Goal: Task Accomplishment & Management: Use online tool/utility

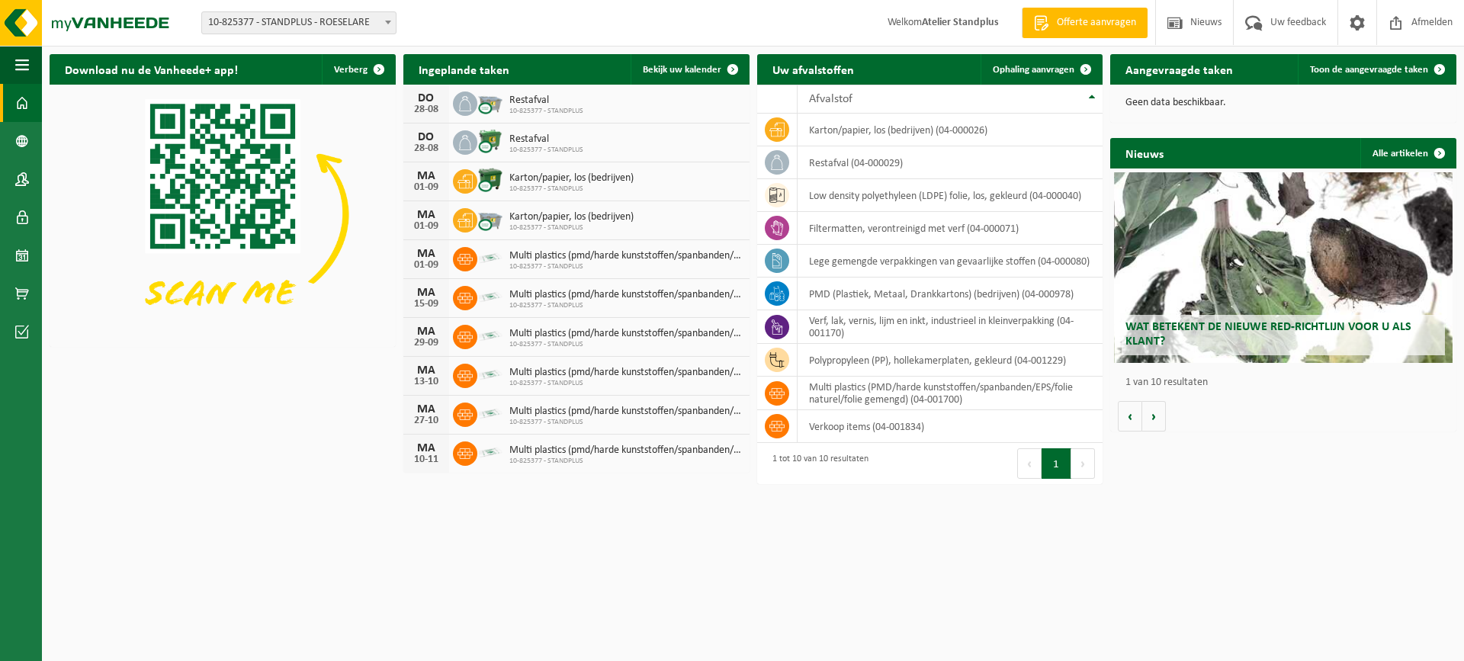
click at [715, 189] on div "MA 01-09 Karton/papier, los (bedrijven) 10-825377 - STANDPLUS" at bounding box center [576, 181] width 346 height 39
click at [31, 245] on link "Kalender" at bounding box center [21, 255] width 42 height 38
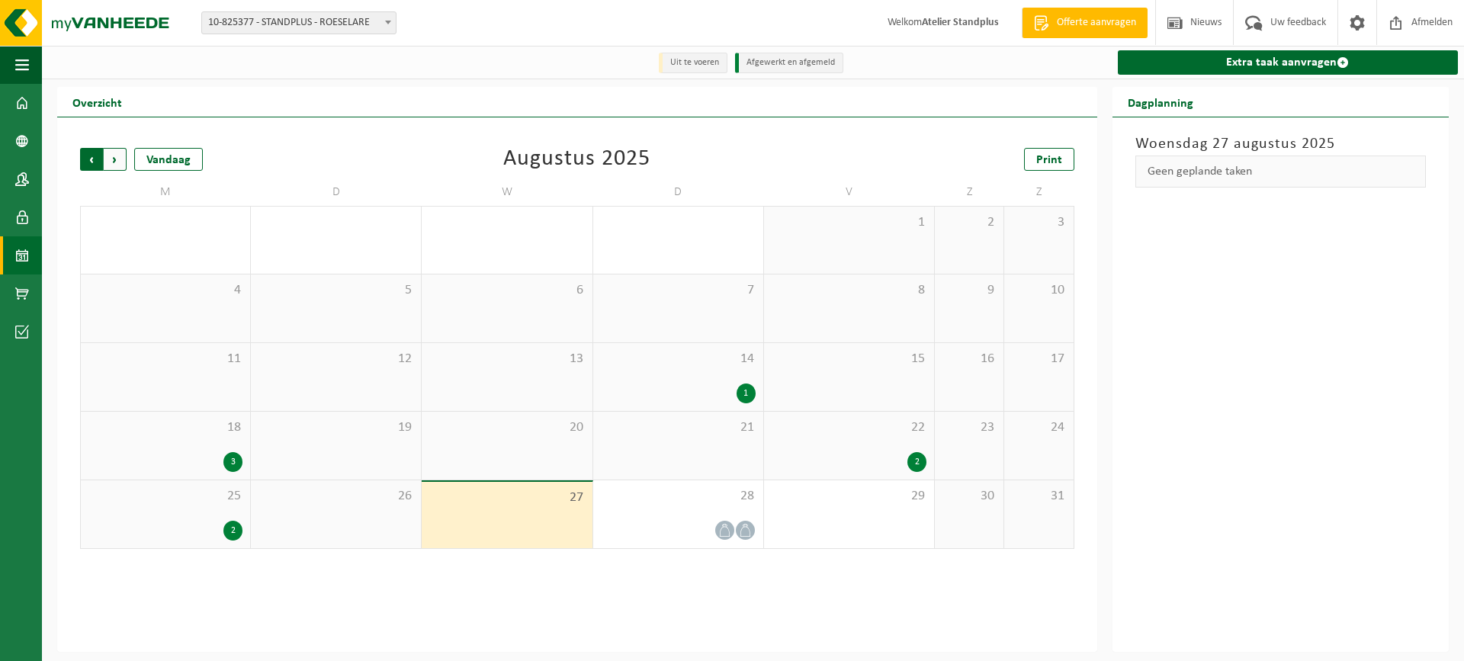
click at [113, 158] on span "Volgende" at bounding box center [115, 159] width 23 height 23
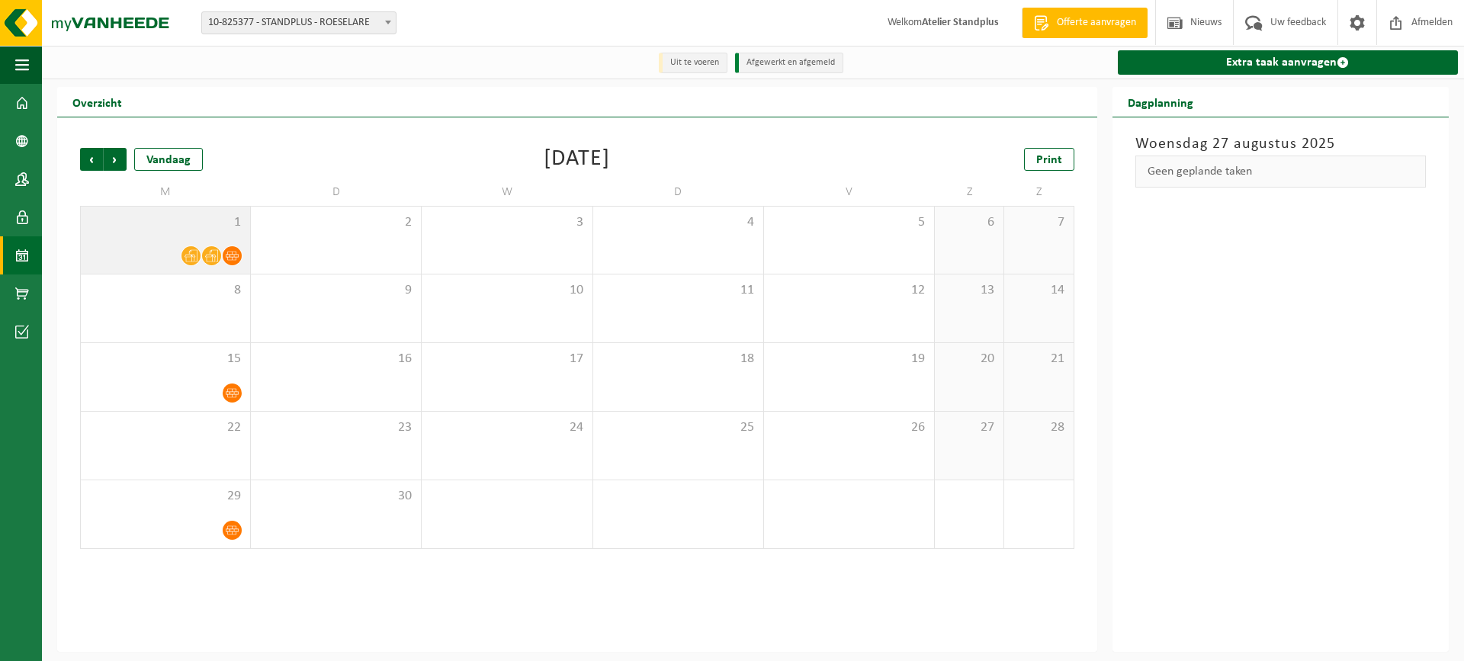
click at [175, 228] on span "1" at bounding box center [165, 222] width 154 height 17
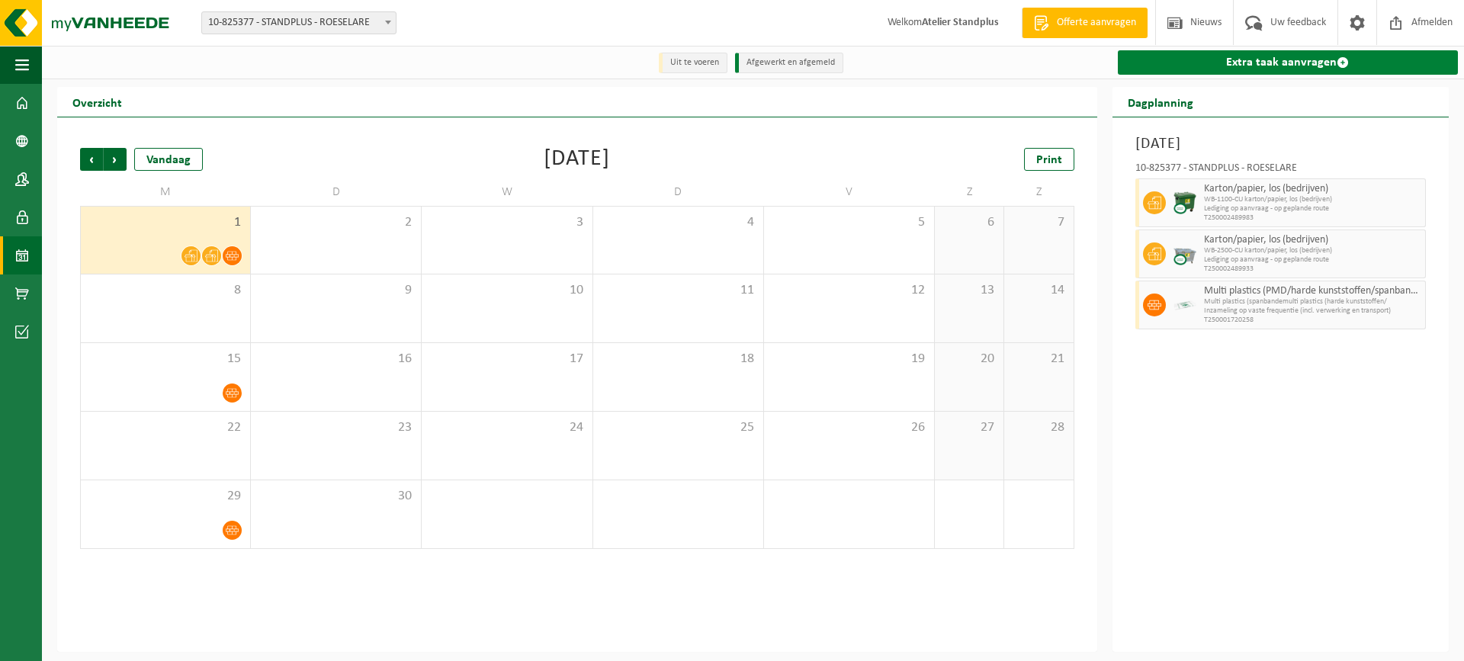
click at [1308, 59] on link "Extra taak aanvragen" at bounding box center [1288, 62] width 340 height 24
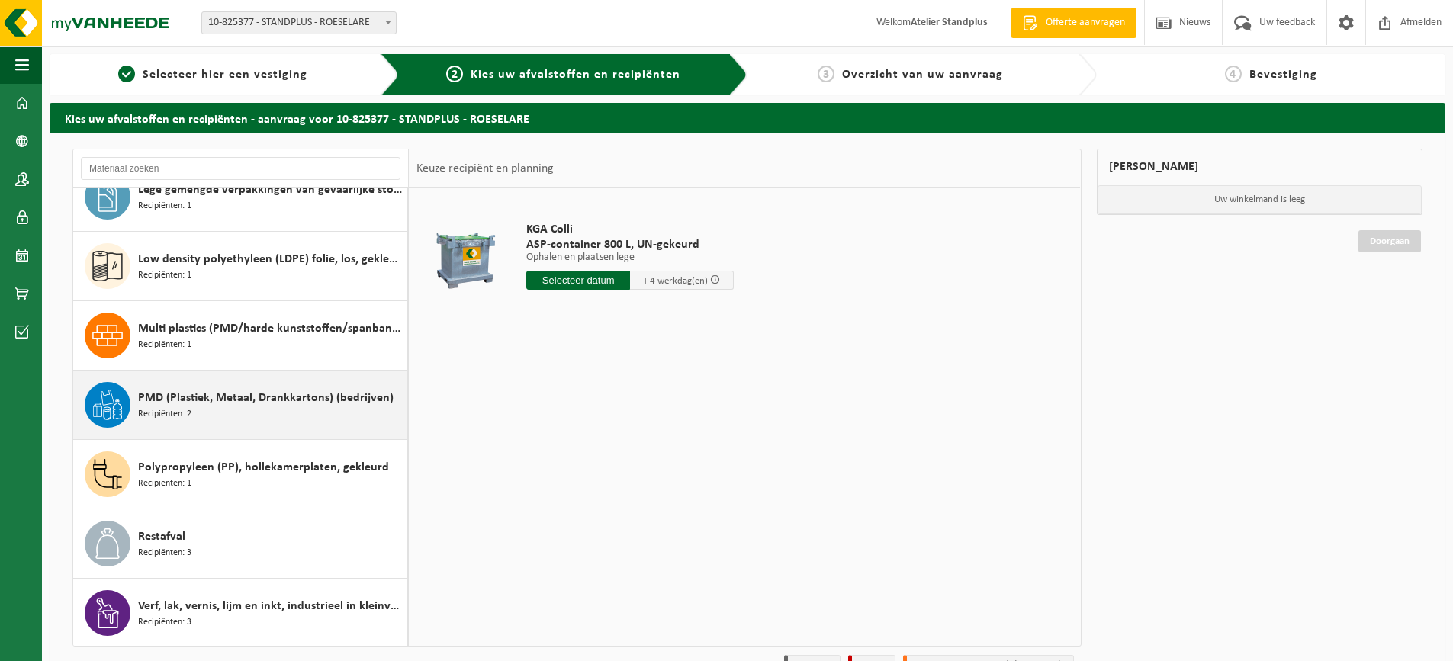
scroll to position [165, 0]
click at [326, 415] on div "PMD (Plastiek, Metaal, Drankkartons) (bedrijven) Recipiënten: 2" at bounding box center [270, 404] width 265 height 46
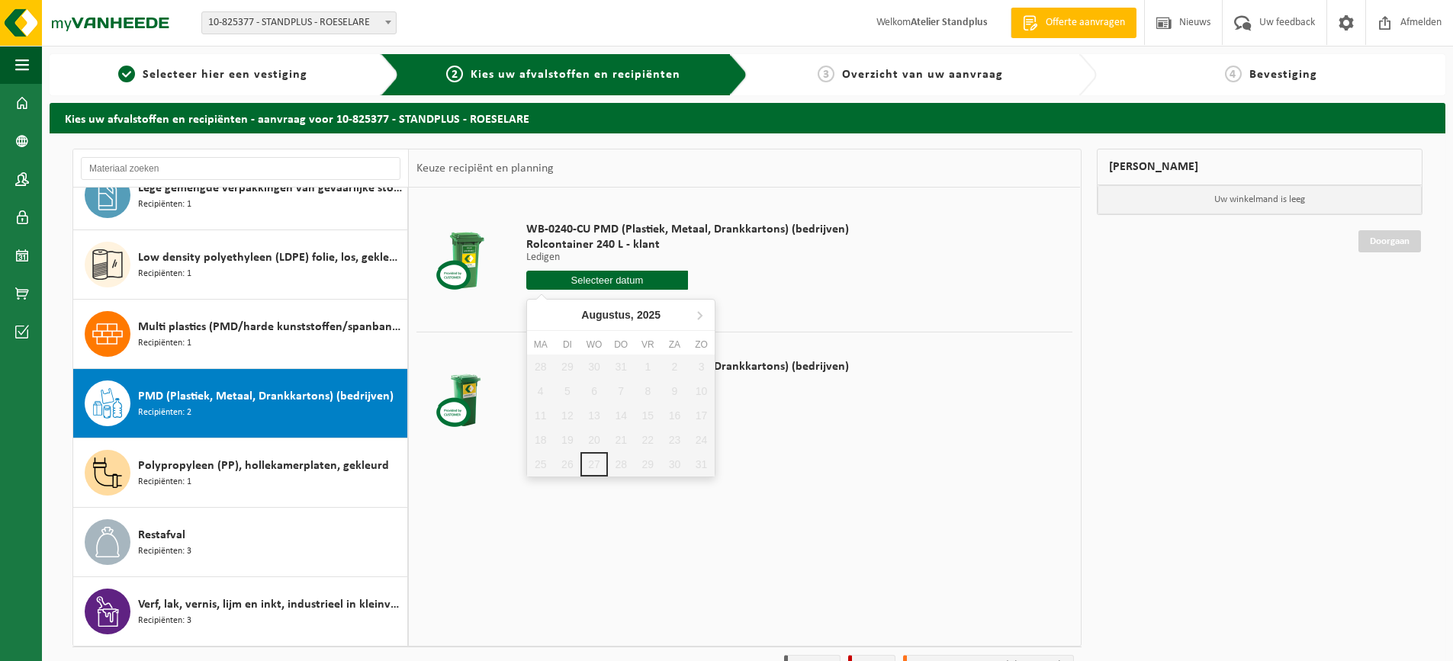
click at [615, 280] on input "text" at bounding box center [607, 280] width 162 height 19
click at [700, 318] on icon at bounding box center [700, 316] width 4 height 8
click at [548, 369] on div "1" at bounding box center [540, 367] width 27 height 24
type input "Van 2025-09-01"
type input "2025-09-01"
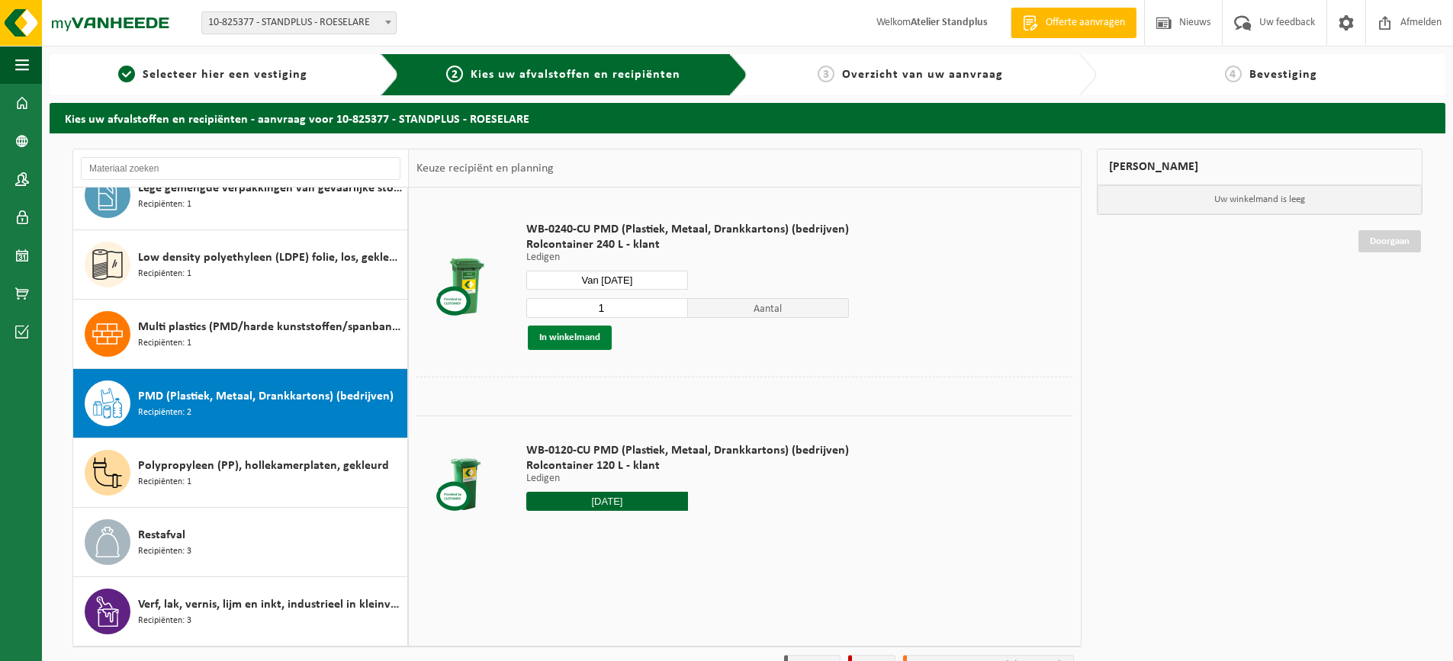
click at [578, 338] on button "In winkelmand" at bounding box center [570, 338] width 84 height 24
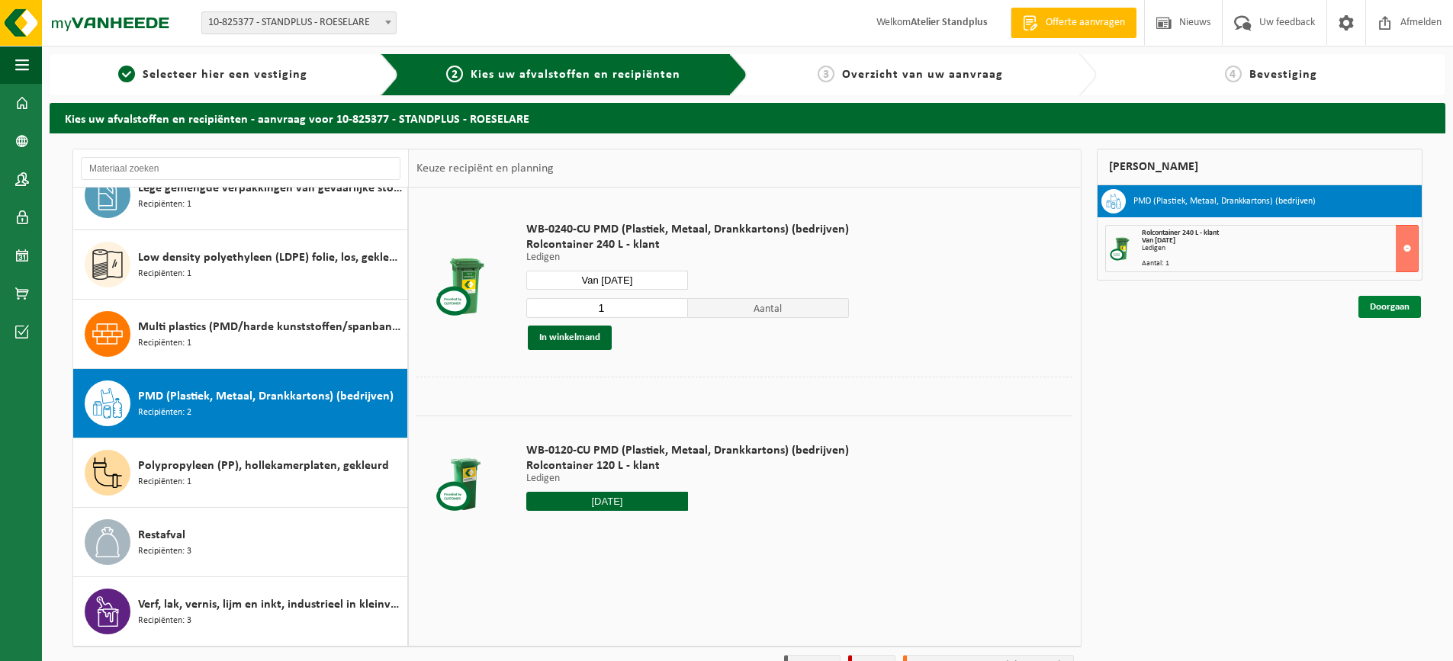
click at [1397, 310] on link "Doorgaan" at bounding box center [1389, 307] width 63 height 22
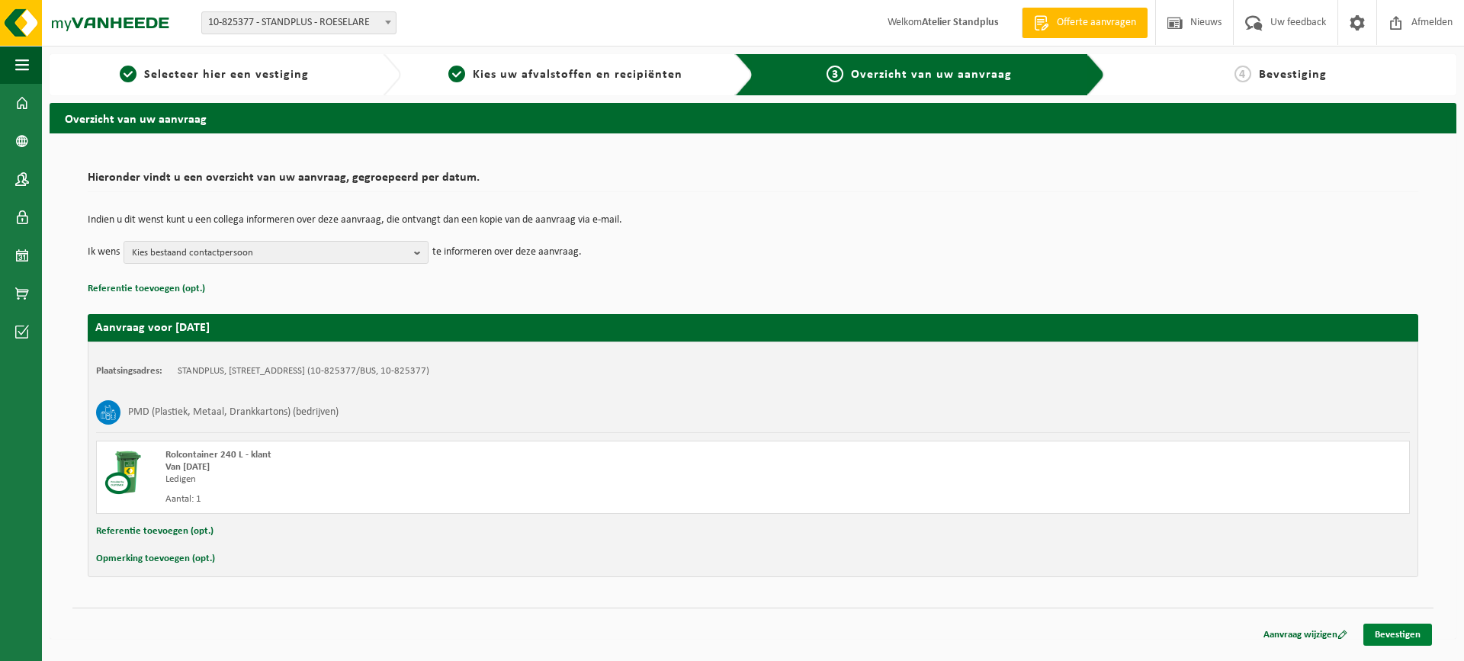
click at [1367, 641] on link "Bevestigen" at bounding box center [1397, 635] width 69 height 22
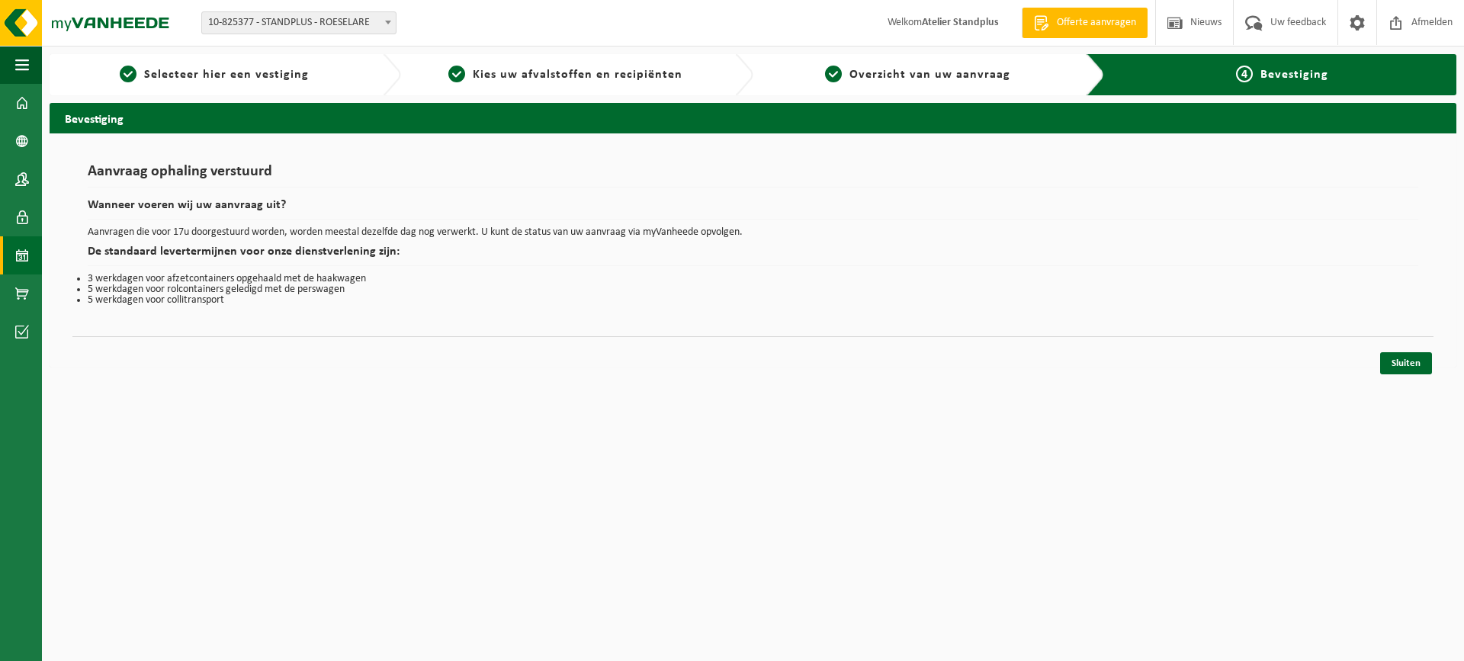
click at [31, 249] on link "Kalender" at bounding box center [21, 255] width 42 height 38
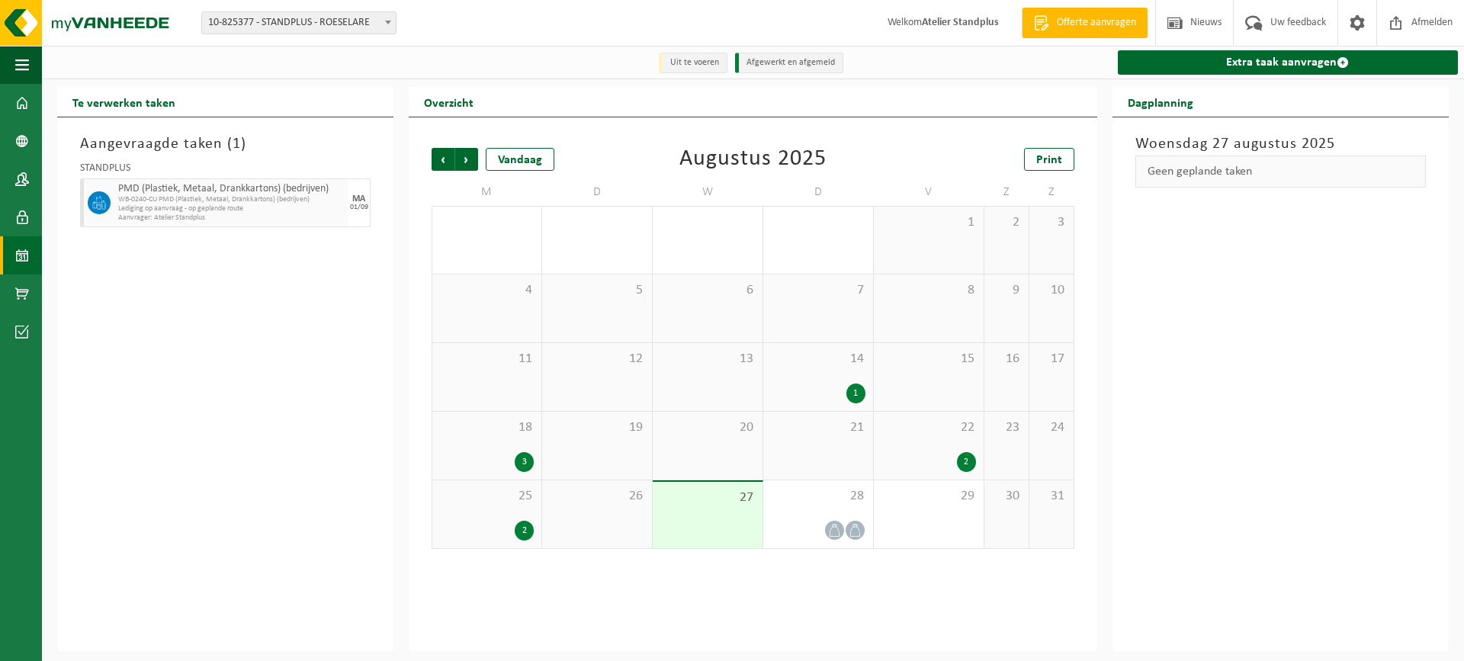
click at [526, 465] on div "3" at bounding box center [524, 462] width 19 height 20
